Goal: Find specific page/section

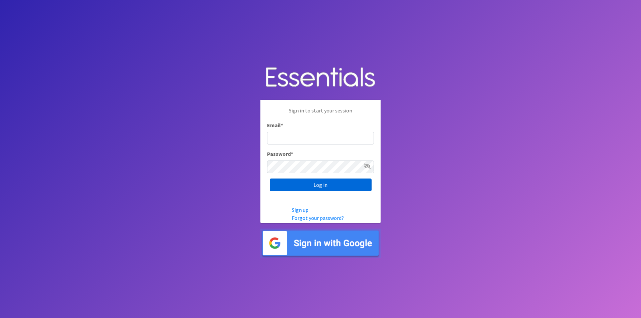
type input "[EMAIL_ADDRESS][DOMAIN_NAME]"
click at [327, 188] on input "Log in" at bounding box center [321, 185] width 102 height 13
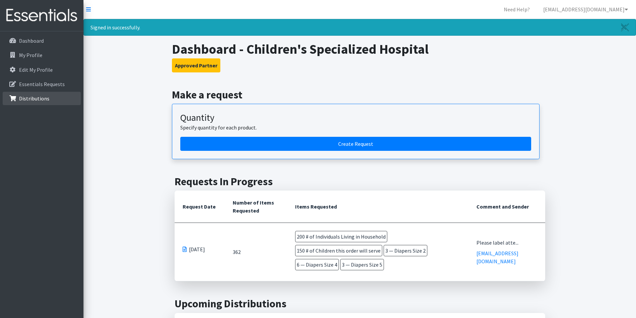
click at [45, 97] on p "Distributions" at bounding box center [34, 98] width 30 height 7
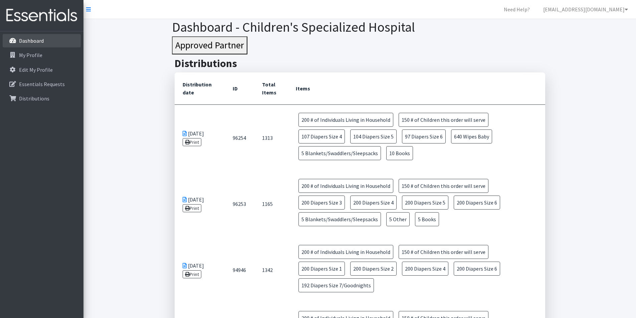
click at [39, 42] on p "Dashboard" at bounding box center [31, 40] width 25 height 7
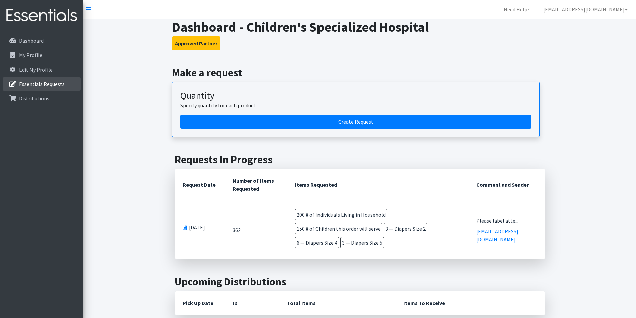
click at [47, 87] on p "Essentials Requests" at bounding box center [42, 84] width 46 height 7
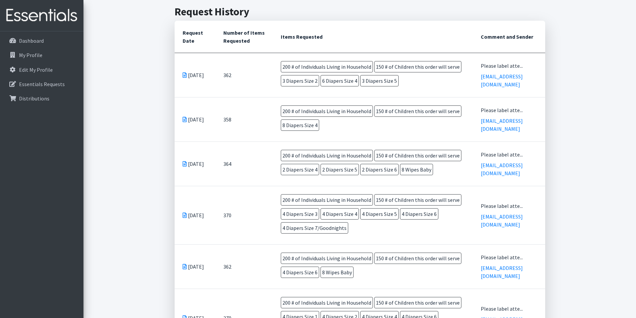
scroll to position [167, 0]
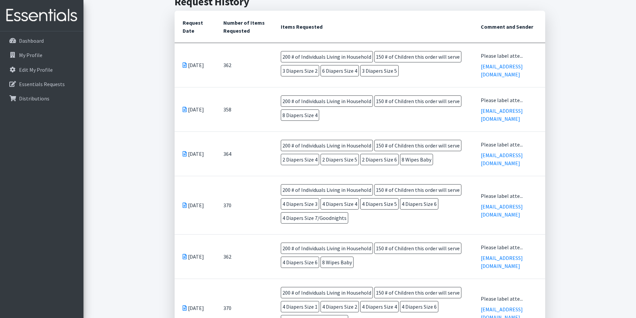
click at [122, 152] on div "Essentials Requests for [PERSON_NAME] Dorset Home Children's Specialized Hospit…" at bounding box center [359, 211] width 552 height 719
